Goal: Task Accomplishment & Management: Complete application form

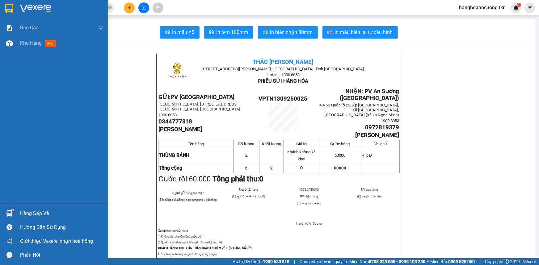
click at [26, 213] on div "Hàng sắp về" at bounding box center [61, 213] width 83 height 9
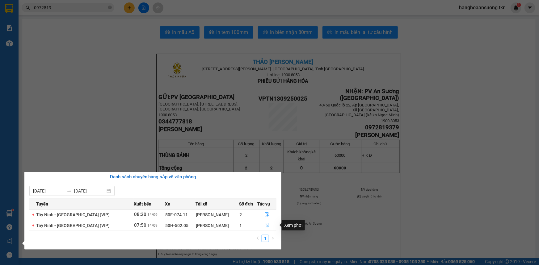
click at [265, 225] on icon "file-done" at bounding box center [267, 225] width 4 height 4
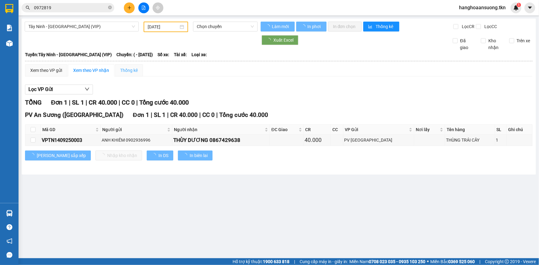
type input "[DATE]"
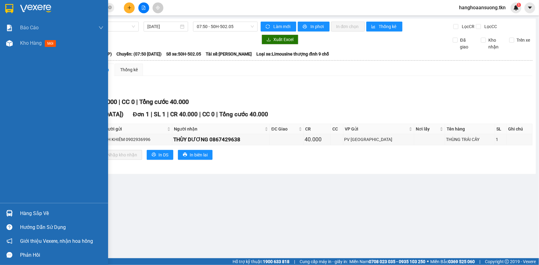
click at [29, 212] on div "Hàng sắp về" at bounding box center [61, 213] width 83 height 9
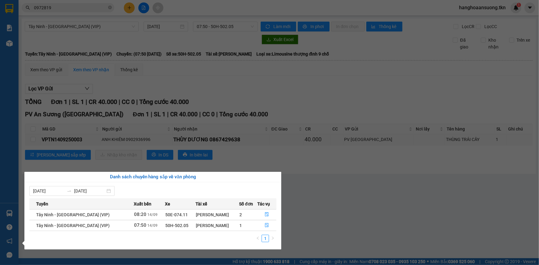
drag, startPoint x: 95, startPoint y: 85, endPoint x: 8, endPoint y: 63, distance: 90.2
click at [95, 85] on section "Kết quả tìm kiếm ( 6 ) Bộ lọc Mã ĐH Trạng thái Món hàng Thu hộ Tổng cước Chưa c…" at bounding box center [269, 132] width 539 height 265
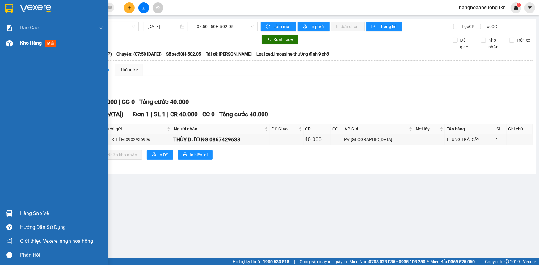
click at [8, 40] on img at bounding box center [9, 43] width 6 height 6
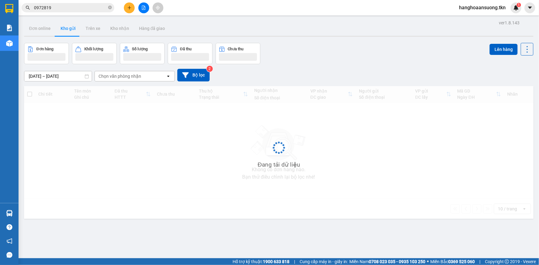
click at [374, 52] on div "Đơn hàng Khối lượng Số lượng Đã thu Chưa thu Lên hàng" at bounding box center [278, 53] width 509 height 21
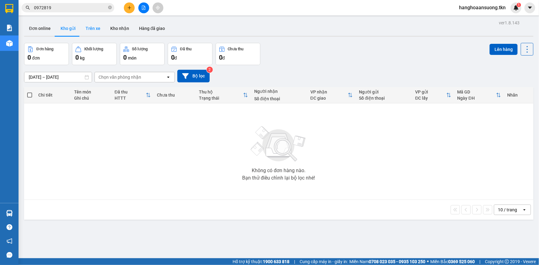
click at [95, 31] on button "Trên xe" at bounding box center [93, 28] width 25 height 15
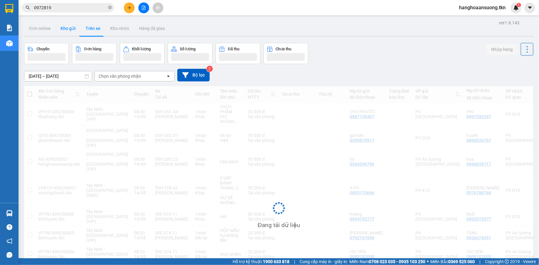
click at [68, 30] on button "Kho gửi" at bounding box center [68, 28] width 25 height 15
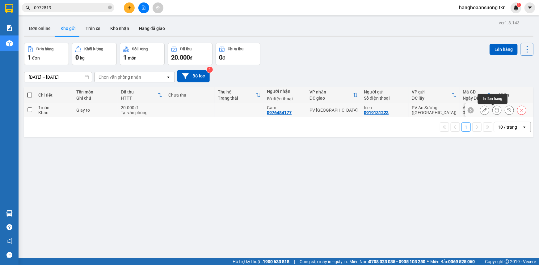
click at [495, 110] on icon at bounding box center [497, 110] width 4 height 4
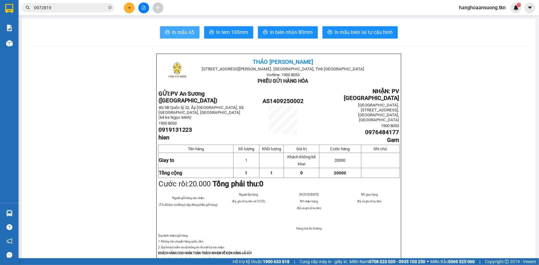
click at [193, 33] on button "In mẫu A5" at bounding box center [180, 32] width 40 height 12
drag, startPoint x: 56, startPoint y: 13, endPoint x: 25, endPoint y: 13, distance: 30.9
click at [25, 13] on div "Kết quả tìm kiếm ( 6 ) Bộ lọc Mã ĐH Trạng thái Món hàng Thu hộ Tổng cước Chưa c…" at bounding box center [269, 7] width 539 height 15
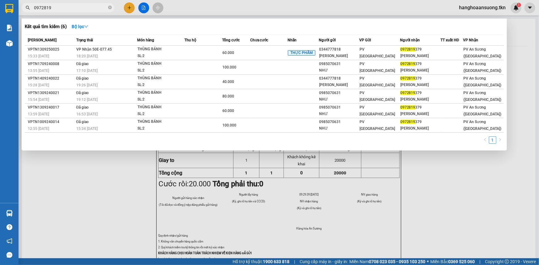
click at [66, 11] on span "0972819" at bounding box center [68, 7] width 93 height 9
drag, startPoint x: 66, startPoint y: 9, endPoint x: 6, endPoint y: 14, distance: 60.4
click at [7, 13] on section "Kết quả tìm kiếm ( 6 ) Bộ lọc Mã ĐH Trạng thái Món hàng Thu hộ Tổng cước Chưa c…" at bounding box center [269, 132] width 539 height 265
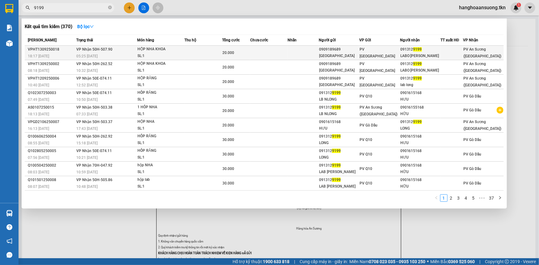
type input "9199"
click at [237, 48] on td "20.000" at bounding box center [236, 53] width 28 height 15
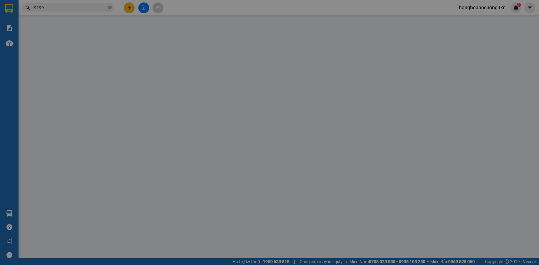
click at [218, 146] on div "Total Paid Fee Total UnPaid Fee Cash Collection Total Fee Mã ĐH: Gói vận chuyển…" at bounding box center [269, 141] width 495 height 239
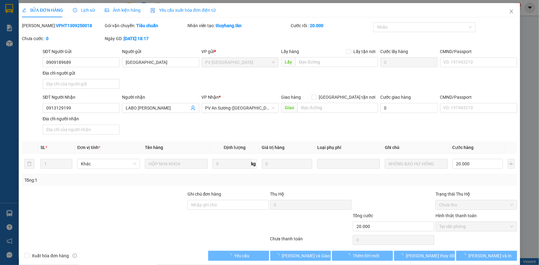
type input "0909189689"
type input "[GEOGRAPHIC_DATA]"
type input "0913129199"
type input "LABO [PERSON_NAME]"
type input "20.000"
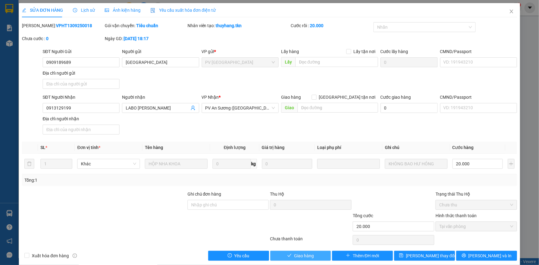
click at [300, 257] on span "Giao hàng" at bounding box center [304, 256] width 20 height 7
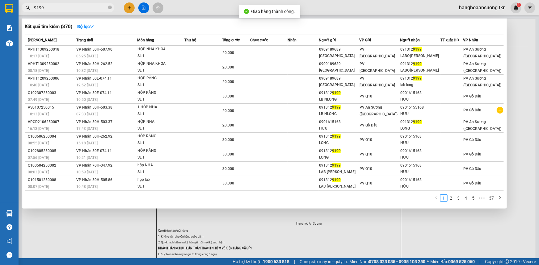
click at [62, 3] on span "9199" at bounding box center [68, 7] width 93 height 9
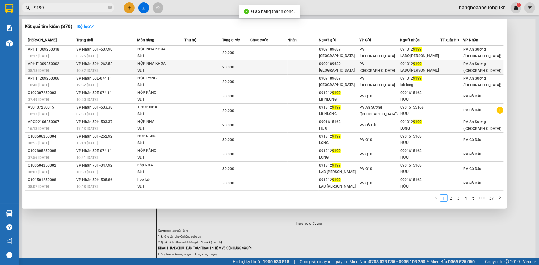
click at [263, 66] on td at bounding box center [268, 67] width 37 height 15
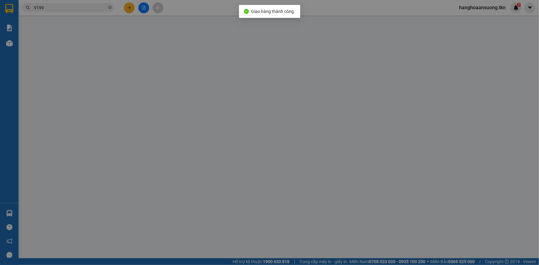
type input "0909189689"
type input "[GEOGRAPHIC_DATA]"
type input "0913129199"
type input "LABO [PERSON_NAME]"
type input "20.000"
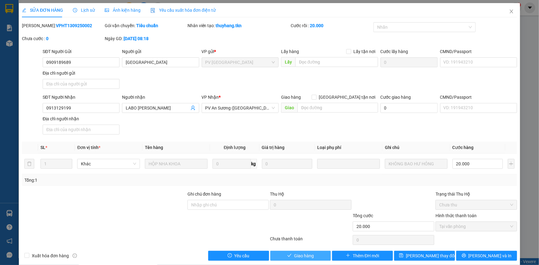
click at [302, 251] on button "Giao hàng" at bounding box center [300, 256] width 61 height 10
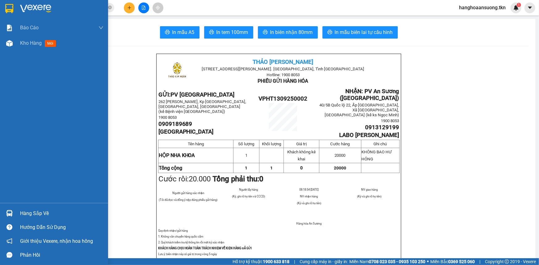
click at [10, 213] on img at bounding box center [9, 213] width 6 height 6
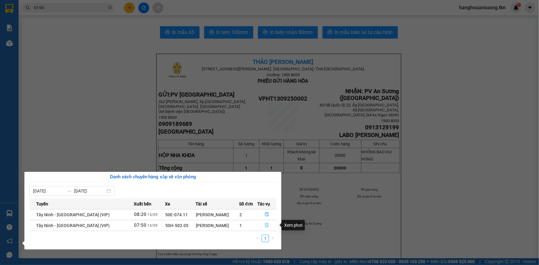
click at [265, 226] on icon "file-done" at bounding box center [267, 225] width 4 height 4
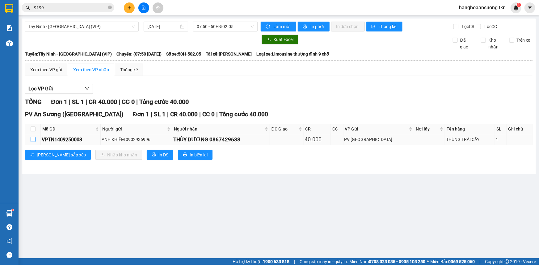
click at [32, 140] on input "checkbox" at bounding box center [33, 139] width 5 height 5
checkbox input "true"
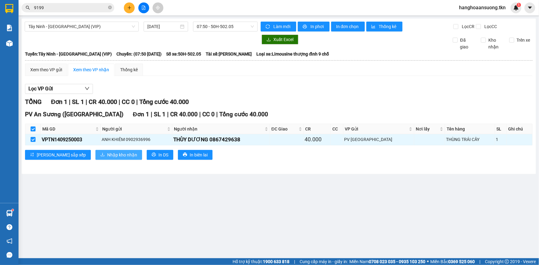
click at [107, 154] on span "Nhập kho nhận" at bounding box center [122, 155] width 30 height 7
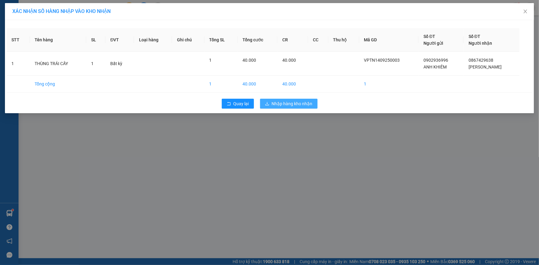
click at [294, 105] on span "Nhập hàng kho nhận" at bounding box center [292, 103] width 41 height 7
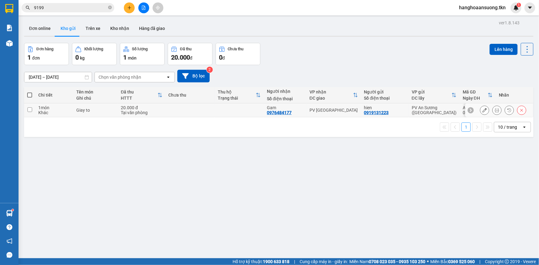
click at [31, 110] on input "checkbox" at bounding box center [29, 109] width 5 height 5
checkbox input "true"
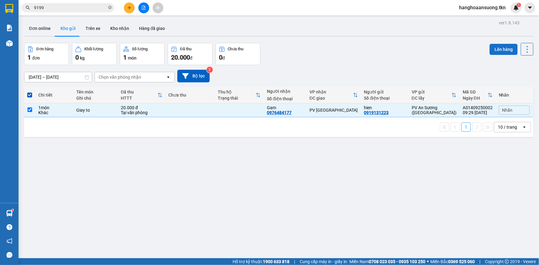
click at [491, 49] on button "Lên hàng" at bounding box center [503, 49] width 28 height 11
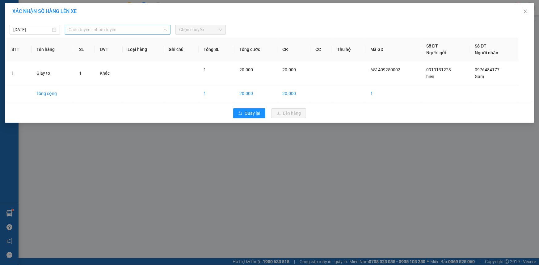
click at [91, 27] on span "Chọn tuyến - nhóm tuyến" at bounding box center [118, 29] width 98 height 9
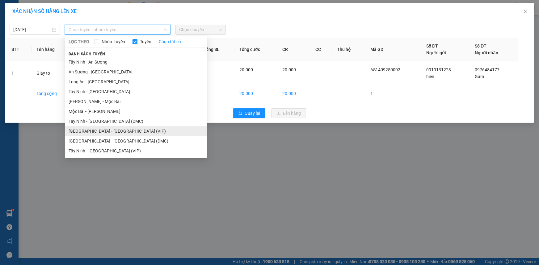
click at [111, 133] on li "[GEOGRAPHIC_DATA] - [GEOGRAPHIC_DATA] (VIP)" at bounding box center [136, 131] width 142 height 10
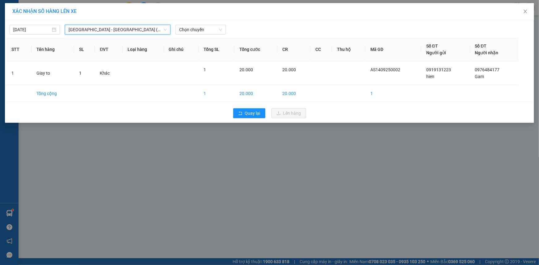
click at [124, 30] on span "[GEOGRAPHIC_DATA] - [GEOGRAPHIC_DATA] (VIP)" at bounding box center [118, 29] width 98 height 9
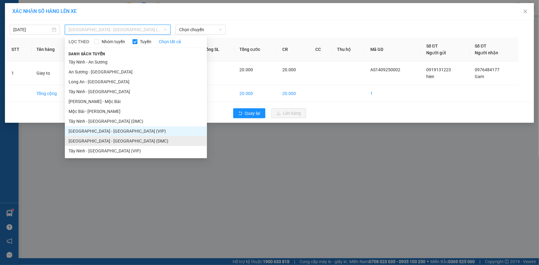
click at [114, 142] on li "[GEOGRAPHIC_DATA] - [GEOGRAPHIC_DATA] (DMC)" at bounding box center [136, 141] width 142 height 10
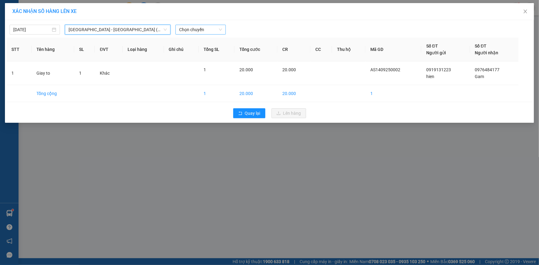
click at [204, 31] on span "Chọn chuyến" at bounding box center [200, 29] width 43 height 9
type input "26328"
click at [216, 39] on div "09:20 - 50H-263.28" at bounding box center [203, 42] width 48 height 7
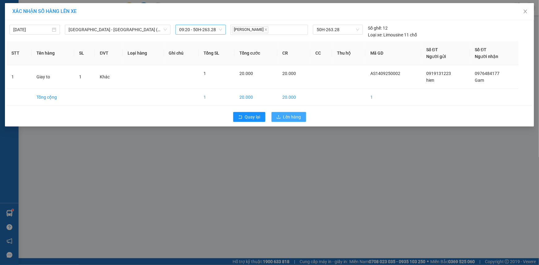
click at [286, 112] on button "Lên hàng" at bounding box center [288, 117] width 35 height 10
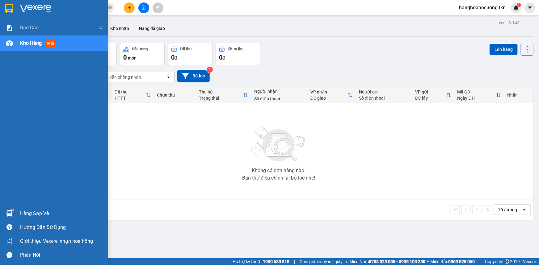
click at [10, 212] on img at bounding box center [9, 213] width 6 height 6
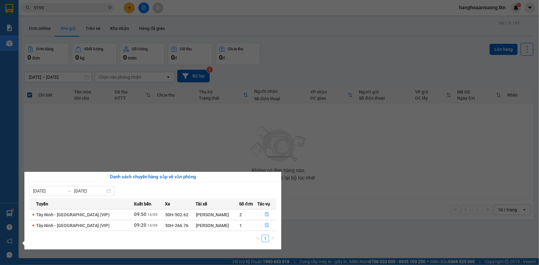
click at [135, 45] on section "Kết quả tìm kiếm ( 370 ) Bộ lọc Mã ĐH Trạng thái Món hàng Thu hộ Tổng cước Chưa…" at bounding box center [269, 132] width 539 height 265
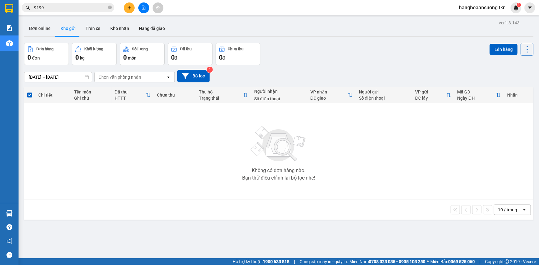
click at [132, 5] on button at bounding box center [129, 7] width 11 height 11
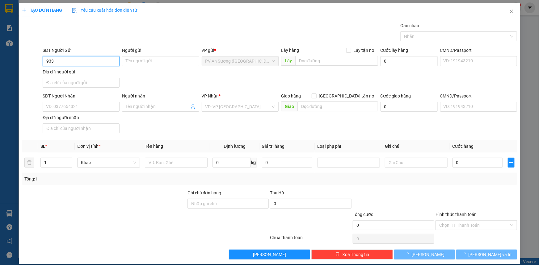
drag, startPoint x: 102, startPoint y: 62, endPoint x: 5, endPoint y: 73, distance: 97.3
click at [6, 73] on div "TẠO ĐƠN HÀNG Yêu cầu xuất hóa đơn điện tử Transit Pickup Surcharge Ids Transit …" at bounding box center [269, 132] width 539 height 265
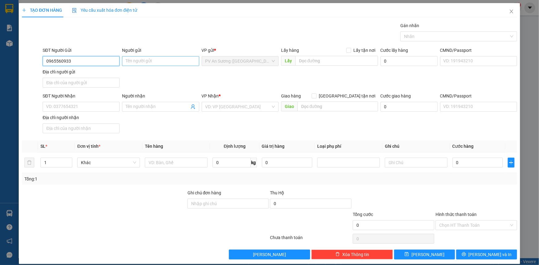
type input "0965560933"
click at [134, 58] on input "Người gửi" at bounding box center [160, 61] width 77 height 10
type input "vinasing"
click at [71, 104] on input "SĐT Người Nhận" at bounding box center [81, 107] width 77 height 10
drag, startPoint x: 64, startPoint y: 103, endPoint x: 0, endPoint y: 124, distance: 67.6
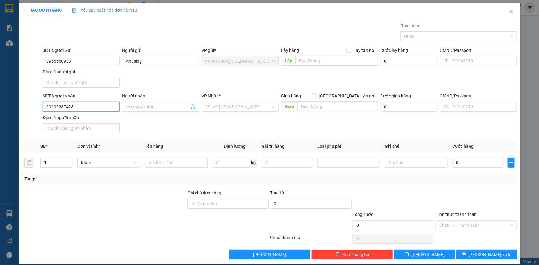
click at [0, 123] on div "TẠO ĐƠN HÀNG Yêu cầu xuất hóa đơn điện tử Transit Pickup Surcharge Ids Transit …" at bounding box center [269, 132] width 539 height 265
type input "0919239423"
click at [145, 104] on input "Người nhận" at bounding box center [157, 106] width 63 height 7
type input "[PERSON_NAME]"
click at [241, 106] on input "search" at bounding box center [237, 106] width 65 height 9
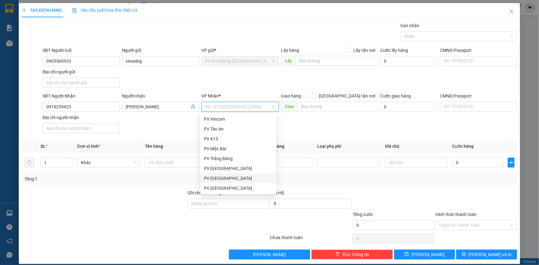
scroll to position [28, 0]
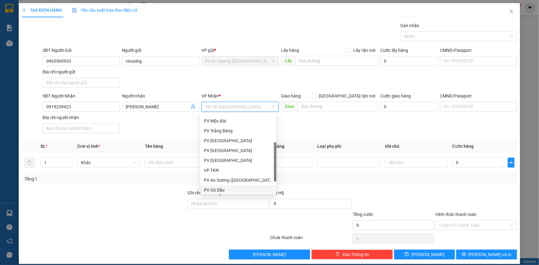
click at [206, 187] on div "PV Gò Dầu" at bounding box center [238, 190] width 69 height 7
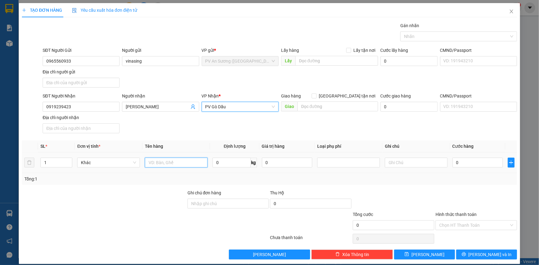
click at [172, 164] on input "text" at bounding box center [176, 163] width 63 height 10
type input "văn phòng phẩm"
click at [476, 160] on input "0" at bounding box center [477, 163] width 50 height 10
type input "002"
type input "2"
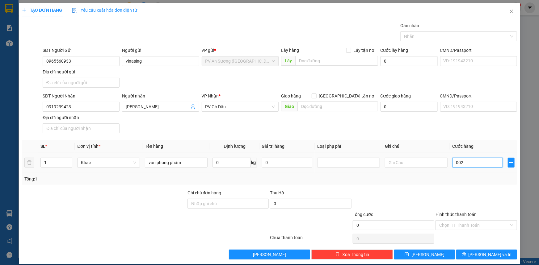
type input "2"
type input "0.020"
type input "20"
click at [476, 202] on div at bounding box center [476, 201] width 83 height 22
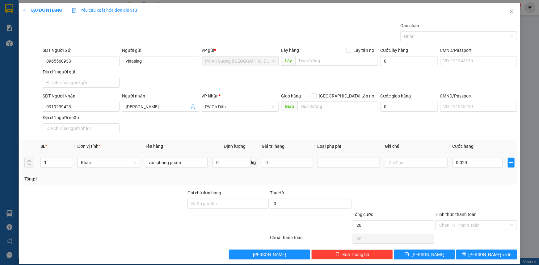
type input "20.000"
click at [477, 221] on input "Hình thức thanh toán" at bounding box center [474, 225] width 70 height 9
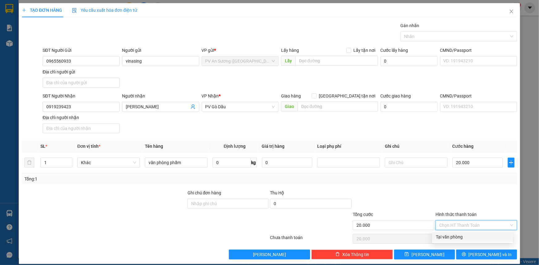
click at [463, 236] on div "Tại văn phòng" at bounding box center [472, 237] width 73 height 7
type input "0"
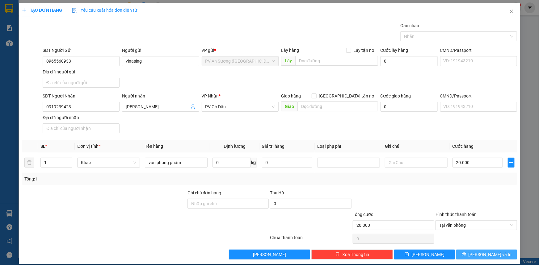
click at [504, 252] on button "[PERSON_NAME] và In" at bounding box center [486, 255] width 61 height 10
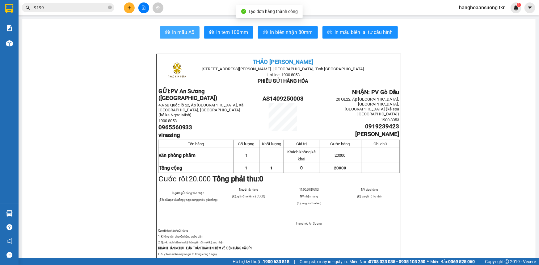
click at [174, 31] on span "In mẫu A5" at bounding box center [183, 32] width 22 height 8
drag, startPoint x: 420, startPoint y: 230, endPoint x: 421, endPoint y: 239, distance: 9.6
